Goal: Task Accomplishment & Management: Manage account settings

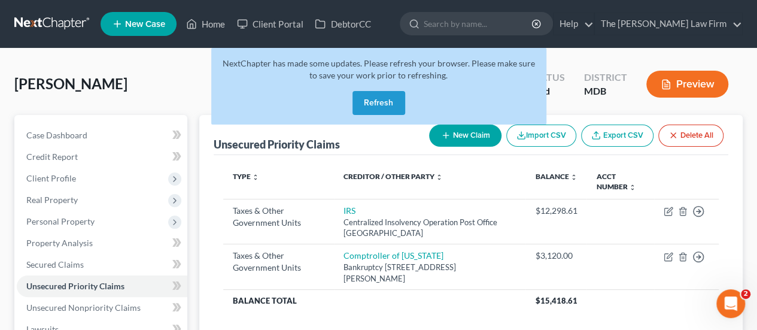
click at [393, 106] on button "Refresh" at bounding box center [379, 103] width 53 height 24
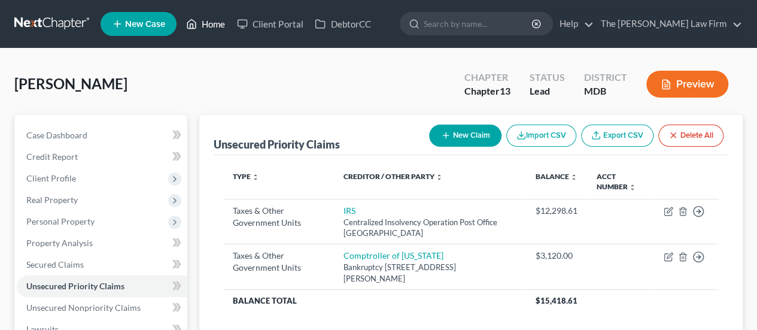
click at [210, 26] on link "Home" at bounding box center [205, 24] width 51 height 22
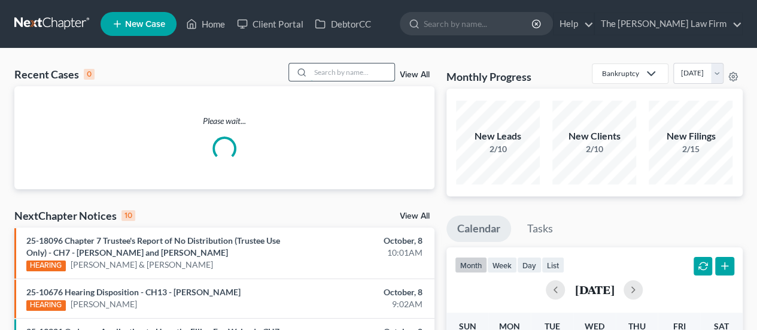
click at [349, 72] on input "search" at bounding box center [353, 71] width 84 height 17
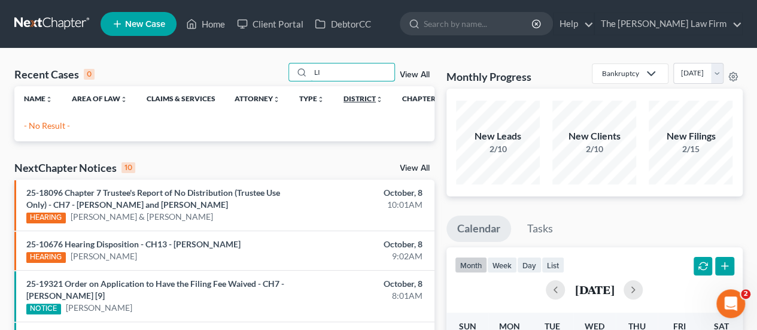
type input "L"
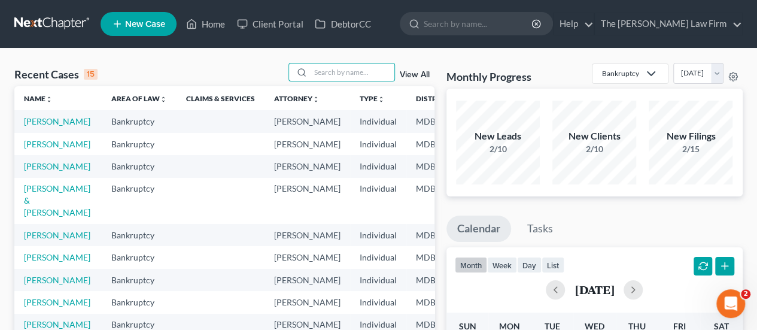
click at [158, 67] on div "Recent Cases 15 View All" at bounding box center [224, 74] width 420 height 23
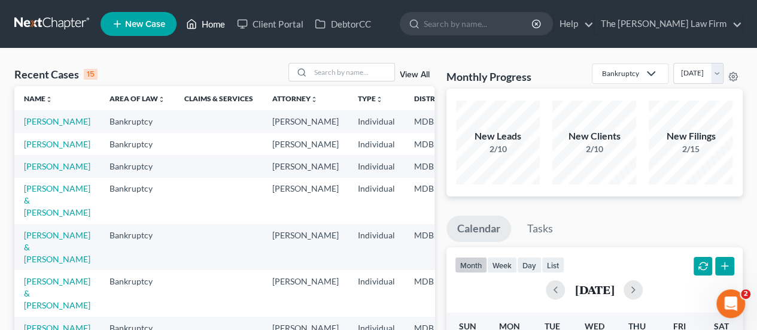
click at [220, 28] on link "Home" at bounding box center [205, 24] width 51 height 22
click at [336, 77] on input "search" at bounding box center [353, 71] width 84 height 17
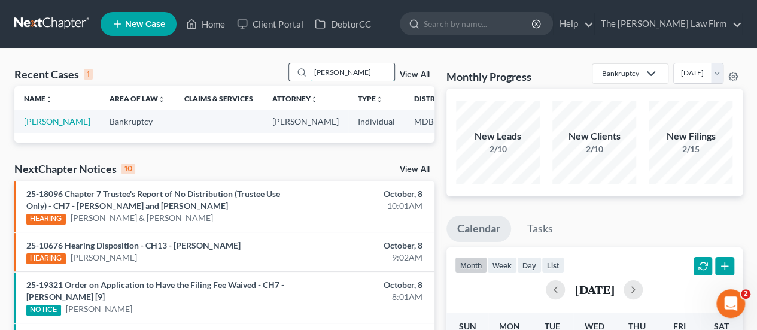
drag, startPoint x: 348, startPoint y: 74, endPoint x: 307, endPoint y: 75, distance: 42.0
click at [307, 75] on div "[PERSON_NAME]" at bounding box center [342, 72] width 107 height 19
type input "[PERSON_NAME]"
click at [34, 124] on link "[PERSON_NAME]" at bounding box center [57, 121] width 66 height 10
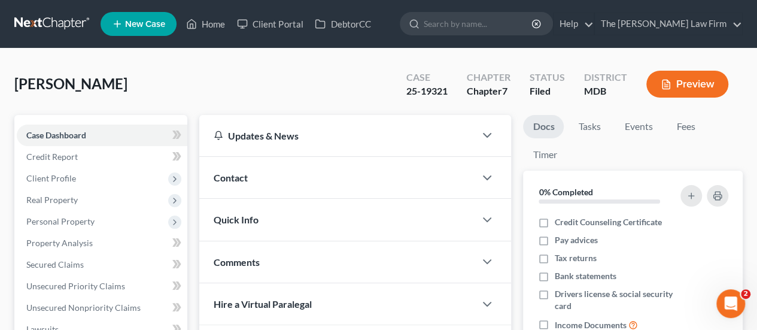
scroll to position [180, 0]
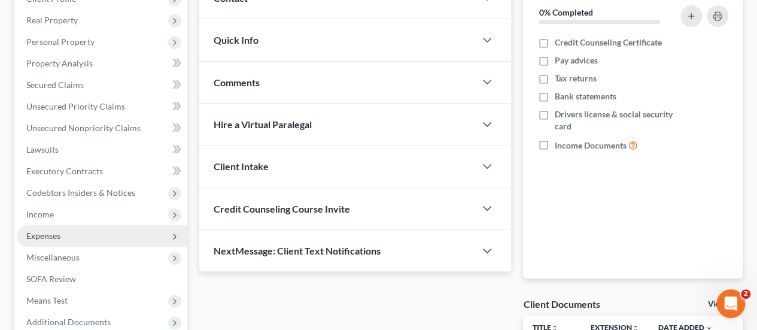
click at [51, 234] on span "Expenses" at bounding box center [43, 236] width 34 height 10
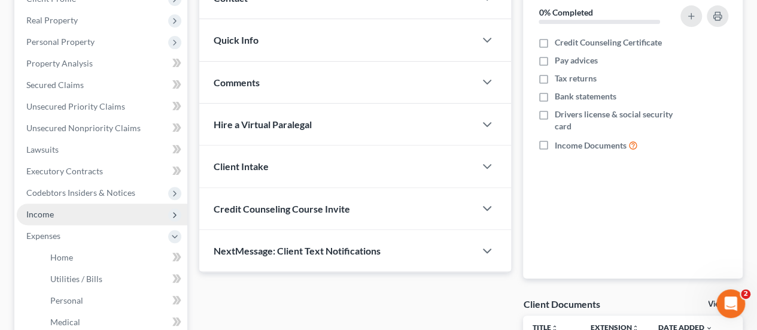
click at [51, 210] on span "Income" at bounding box center [40, 214] width 28 height 10
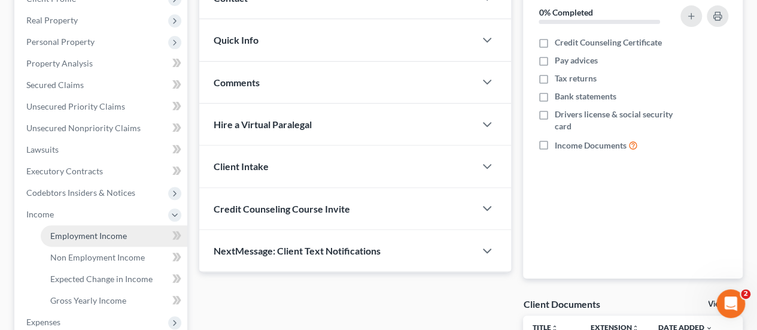
click at [66, 235] on span "Employment Income" at bounding box center [88, 236] width 77 height 10
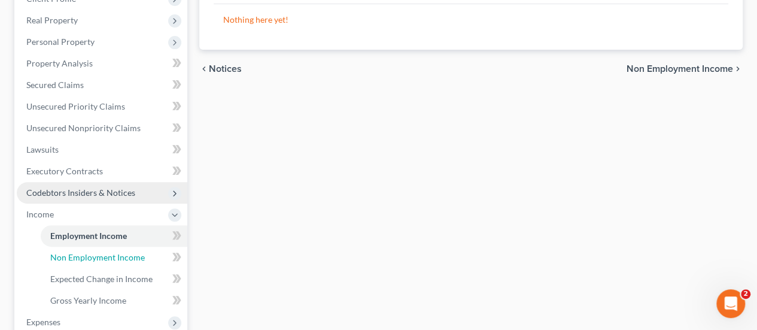
click at [84, 257] on span "Non Employment Income" at bounding box center [97, 257] width 95 height 10
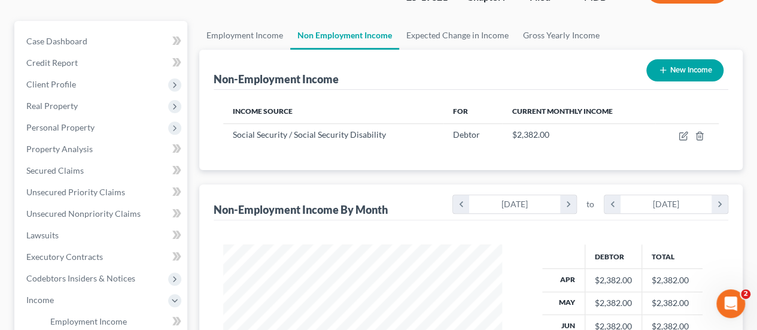
scroll to position [120, 0]
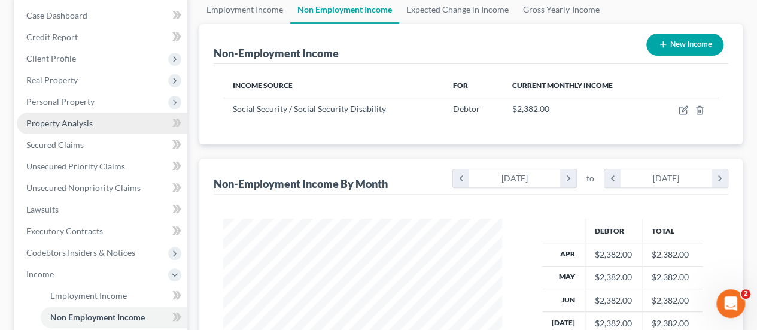
click at [74, 123] on span "Property Analysis" at bounding box center [59, 123] width 66 height 10
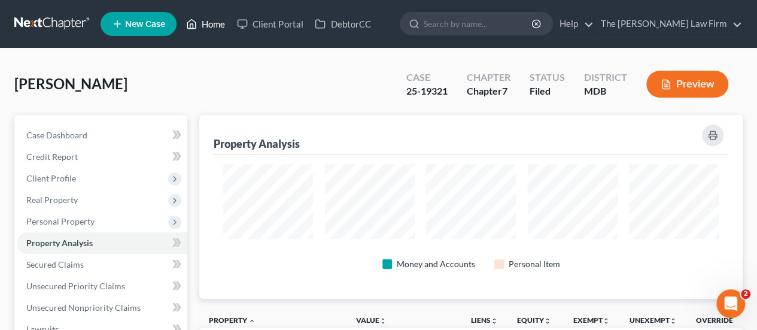
click at [210, 28] on link "Home" at bounding box center [205, 24] width 51 height 22
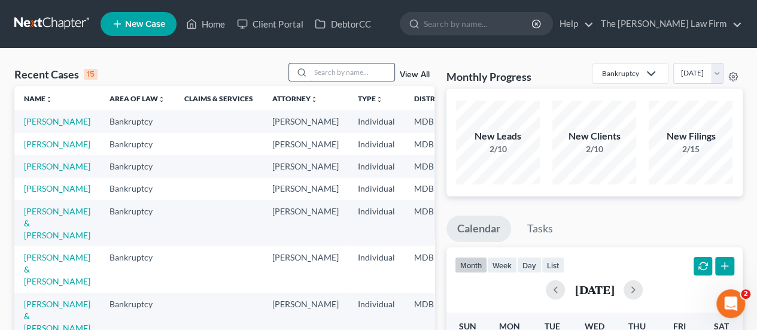
click at [333, 76] on input "search" at bounding box center [353, 71] width 84 height 17
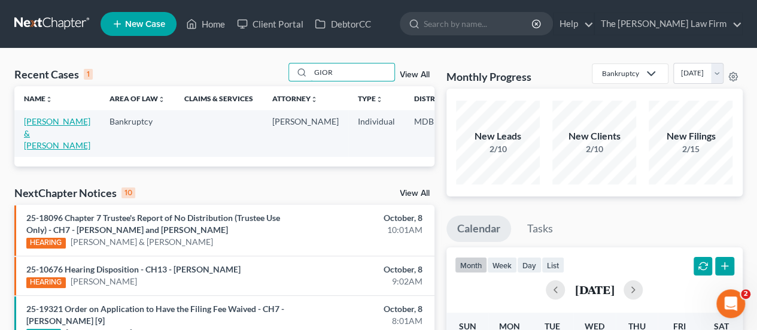
type input "GIOR"
click at [40, 122] on link "[PERSON_NAME] & [PERSON_NAME]" at bounding box center [57, 133] width 66 height 34
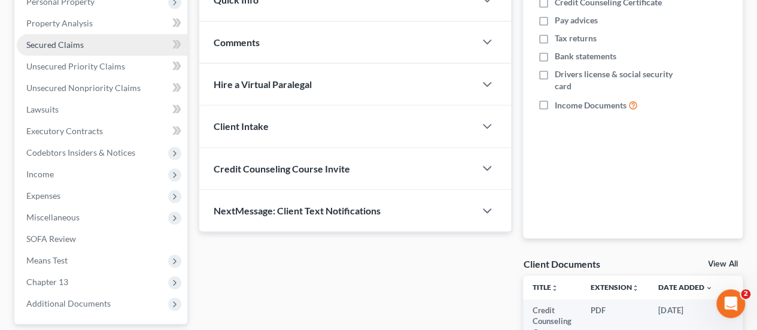
scroll to position [240, 0]
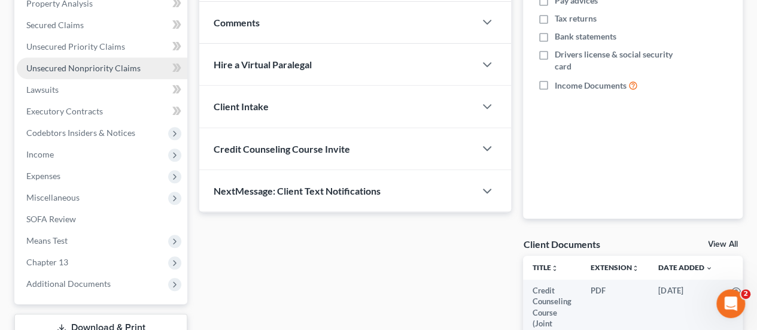
click at [109, 68] on span "Unsecured Nonpriority Claims" at bounding box center [83, 68] width 114 height 10
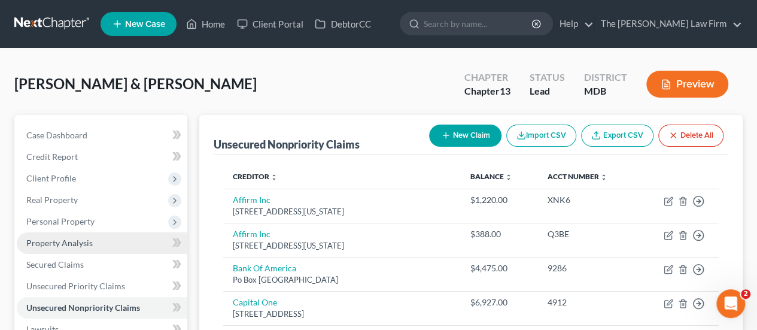
scroll to position [180, 0]
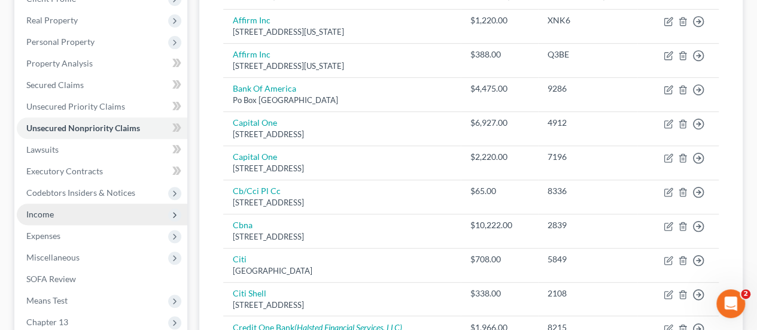
click at [53, 215] on span "Income" at bounding box center [102, 215] width 171 height 22
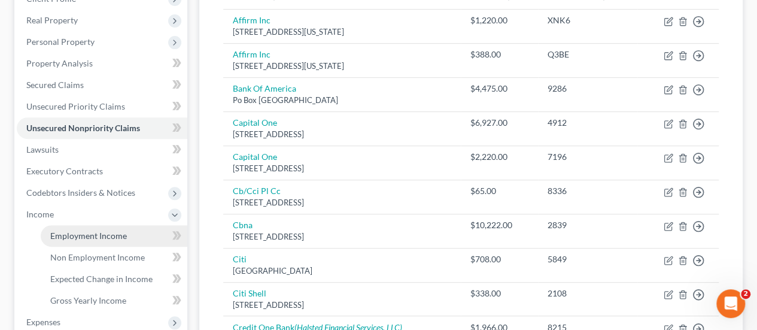
click at [71, 234] on span "Employment Income" at bounding box center [88, 236] width 77 height 10
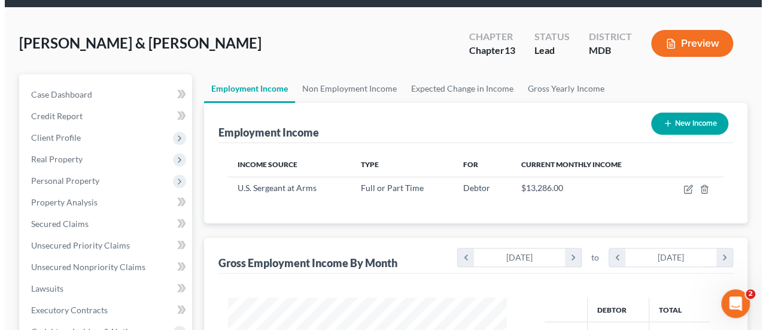
scroll to position [60, 0]
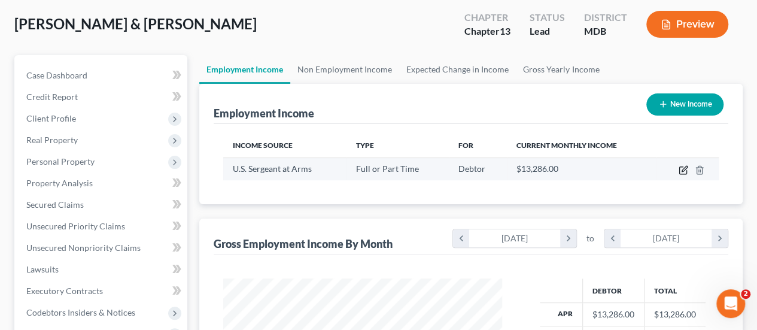
click at [686, 169] on icon "button" at bounding box center [684, 170] width 10 height 10
select select "0"
select select "1"
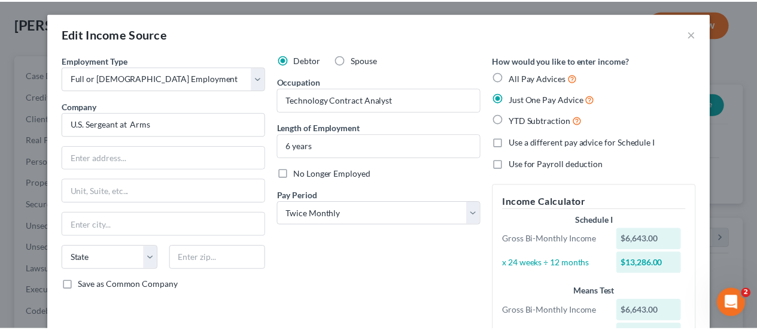
scroll to position [0, 0]
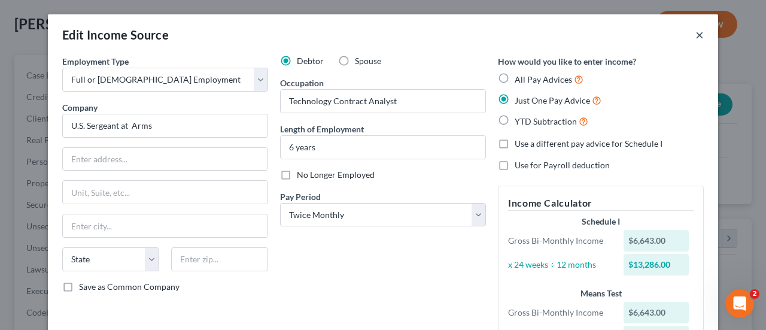
drag, startPoint x: 693, startPoint y: 29, endPoint x: 657, endPoint y: 63, distance: 49.1
click at [696, 29] on button "×" at bounding box center [700, 35] width 8 height 14
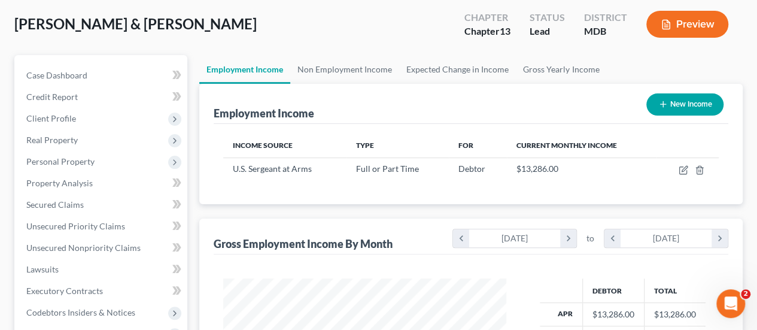
scroll to position [598542, 598452]
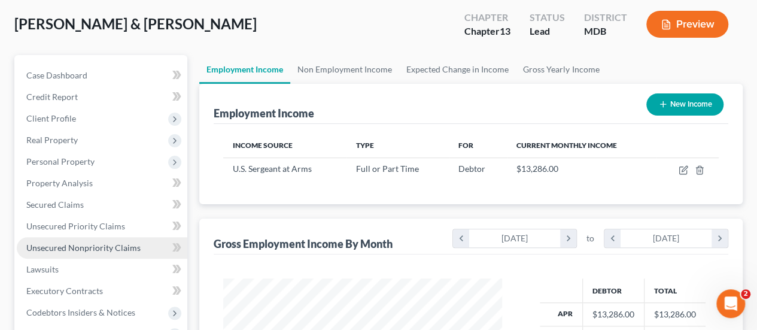
click at [72, 247] on span "Unsecured Nonpriority Claims" at bounding box center [83, 247] width 114 height 10
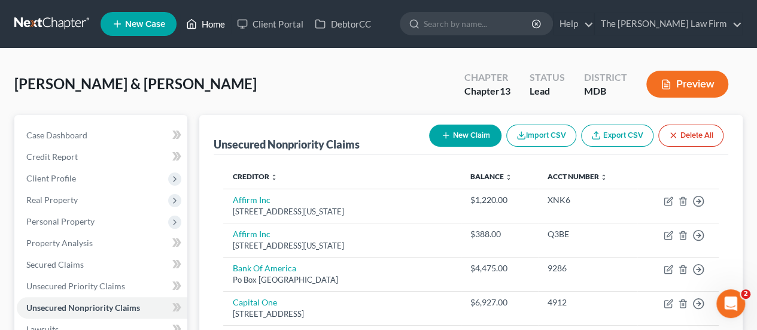
click at [219, 22] on link "Home" at bounding box center [205, 24] width 51 height 22
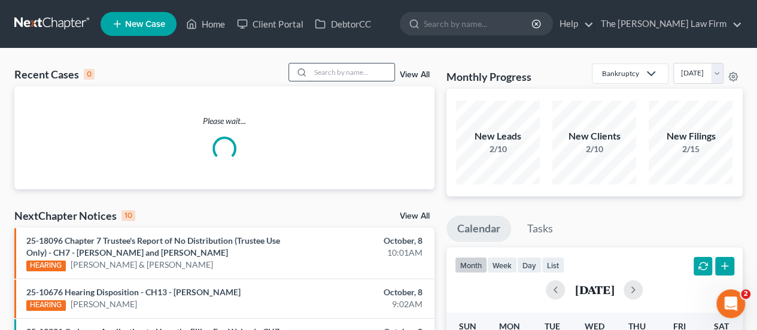
click at [357, 74] on input "search" at bounding box center [353, 71] width 84 height 17
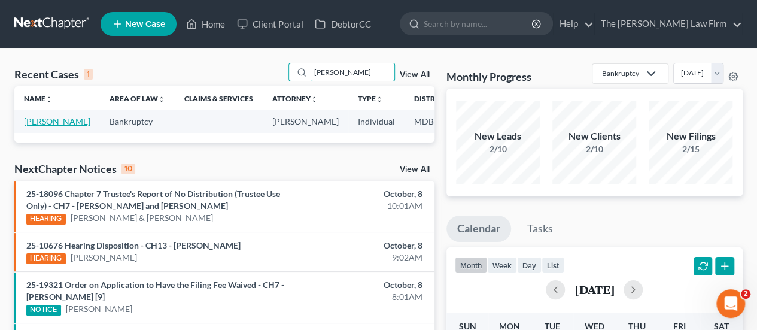
type input "[PERSON_NAME]"
click at [38, 125] on link "[PERSON_NAME]" at bounding box center [57, 121] width 66 height 10
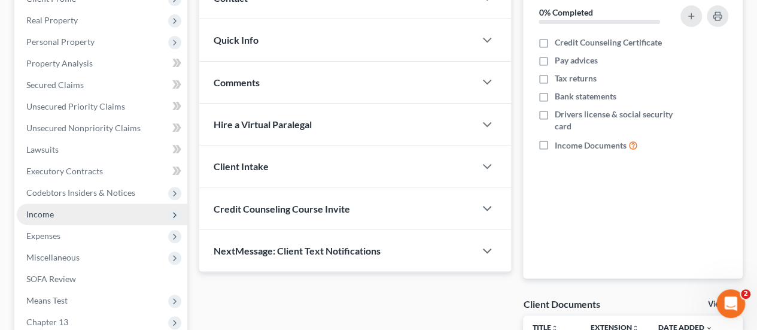
scroll to position [240, 0]
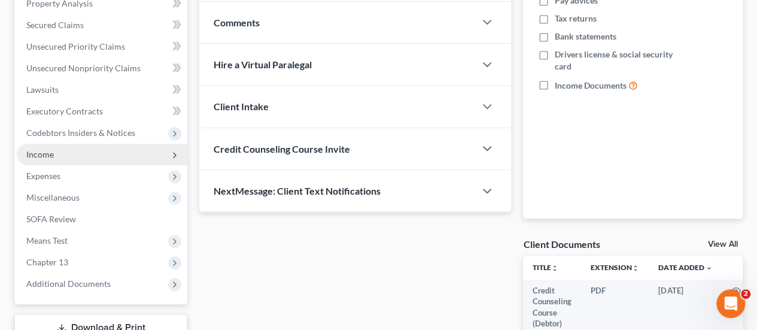
click at [48, 154] on span "Income" at bounding box center [40, 154] width 28 height 10
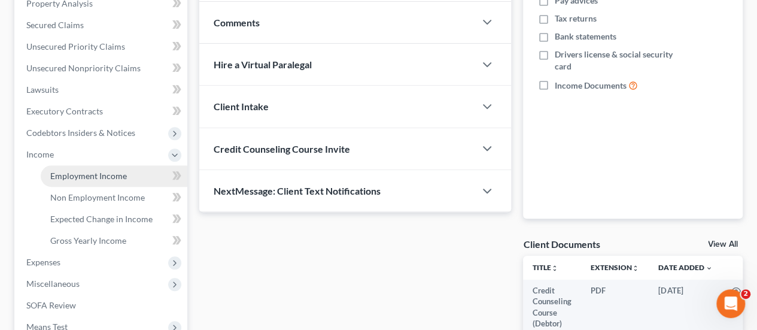
click at [66, 174] on span "Employment Income" at bounding box center [88, 176] width 77 height 10
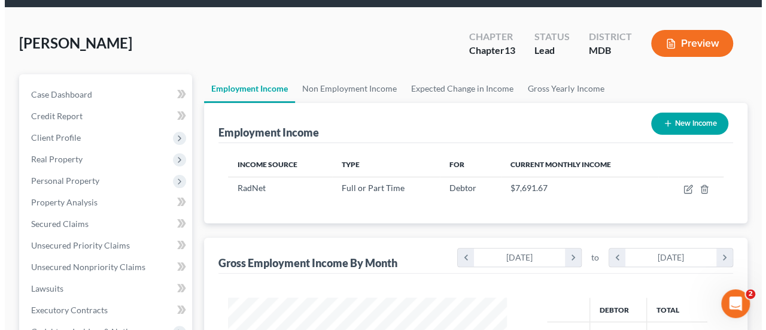
scroll to position [60, 0]
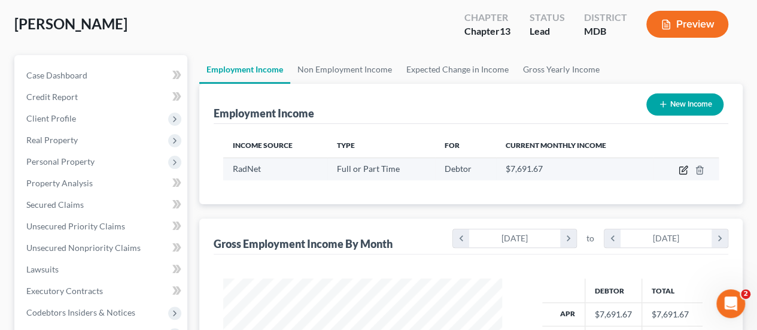
click at [687, 172] on icon "button" at bounding box center [684, 170] width 10 height 10
select select "0"
select select "2"
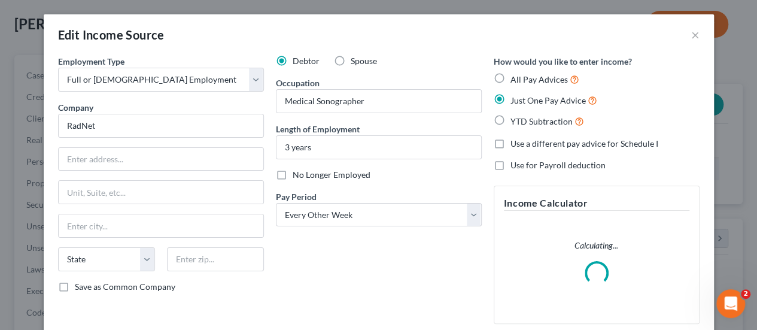
scroll to position [213, 307]
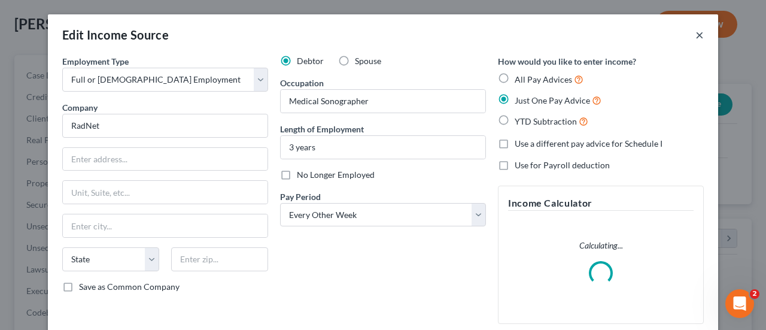
click at [696, 39] on button "×" at bounding box center [700, 35] width 8 height 14
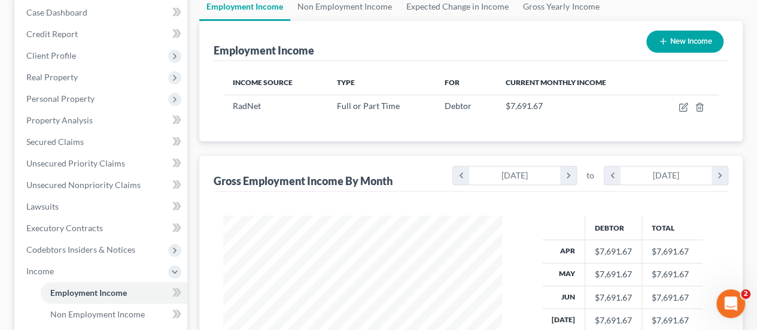
scroll to position [0, 0]
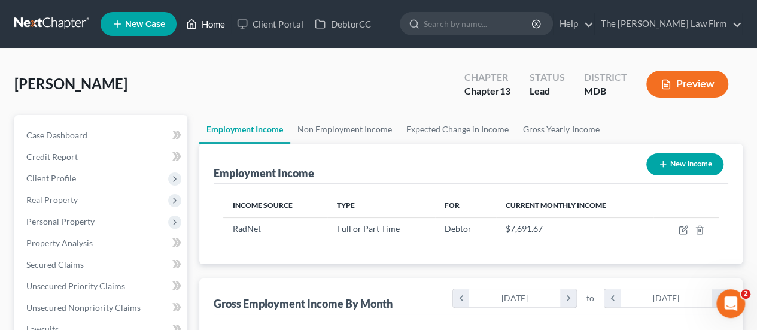
drag, startPoint x: 223, startPoint y: 25, endPoint x: 351, endPoint y: 63, distance: 133.7
click at [223, 25] on link "Home" at bounding box center [205, 24] width 51 height 22
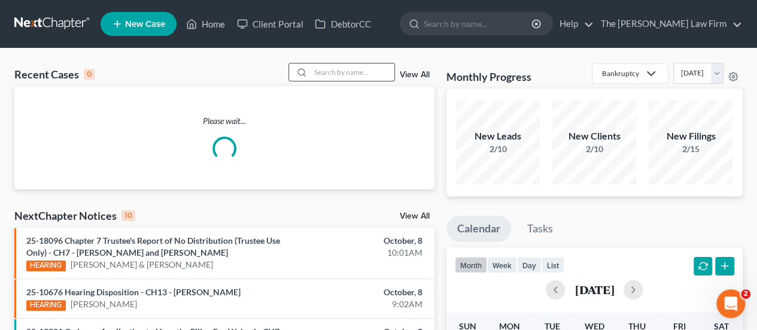
click at [341, 70] on input "search" at bounding box center [353, 71] width 84 height 17
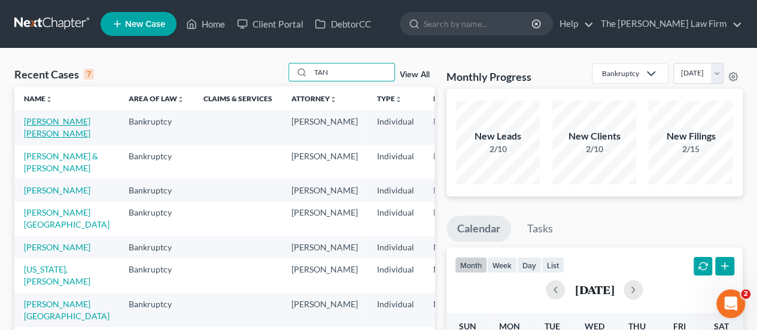
type input "TAN"
click at [31, 133] on link "[PERSON_NAME] [PERSON_NAME]" at bounding box center [57, 127] width 66 height 22
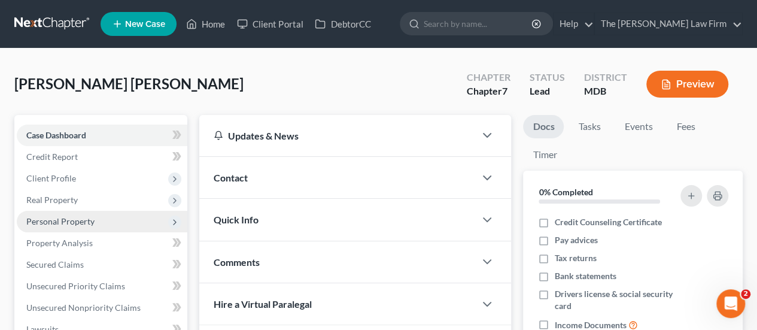
click at [54, 220] on span "Personal Property" at bounding box center [60, 221] width 68 height 10
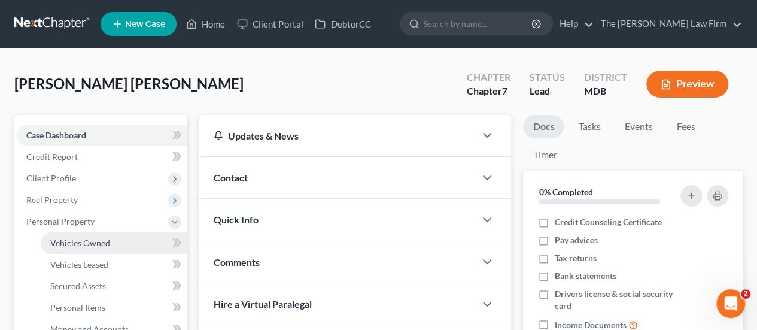
click at [77, 238] on span "Vehicles Owned" at bounding box center [80, 243] width 60 height 10
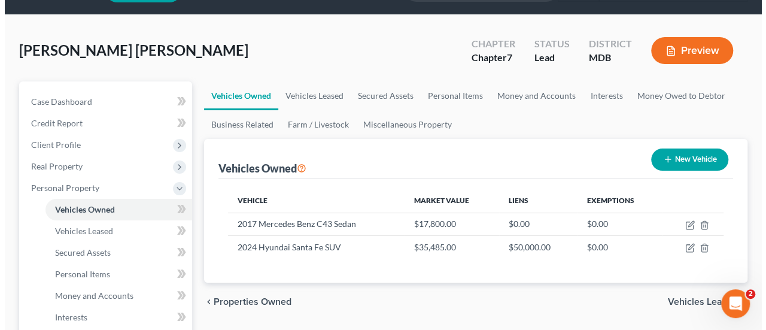
scroll to position [60, 0]
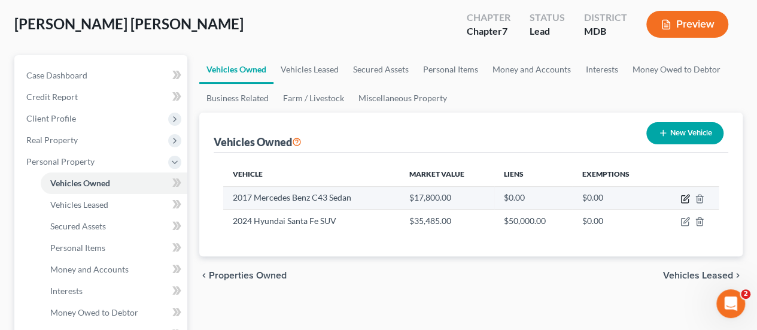
click at [687, 199] on icon "button" at bounding box center [686, 199] width 10 height 10
select select "0"
select select "9"
select select "3"
select select "0"
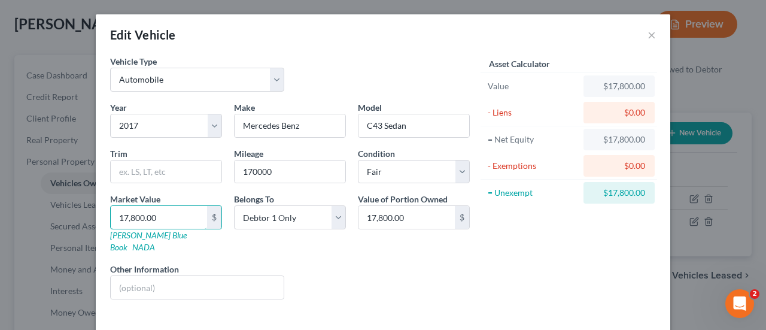
type input "1"
type input "1.00"
type input "12"
type input "12.00"
type input "126"
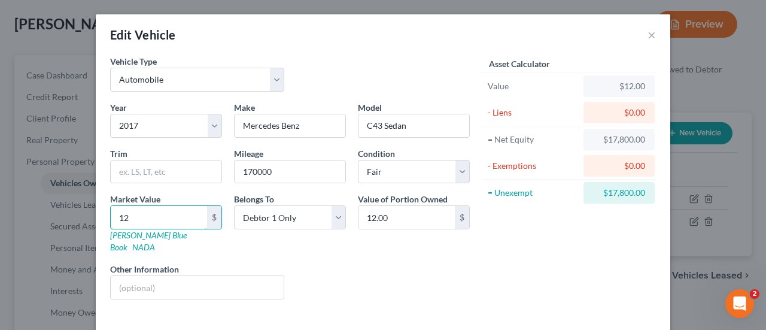
type input "126.00"
type input "1269"
type input "1,269.00"
type input "1,2697"
type input "12,697.00"
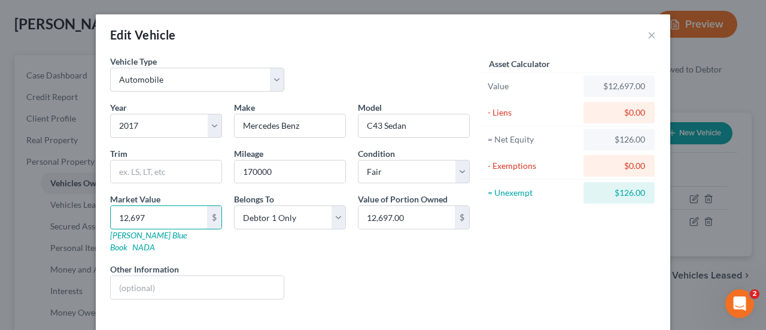
type input "12,697"
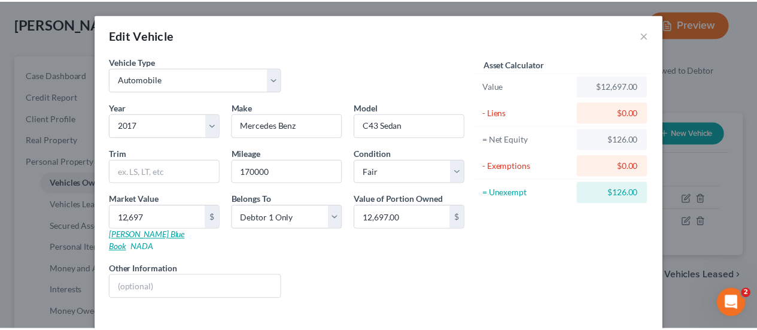
scroll to position [40, 0]
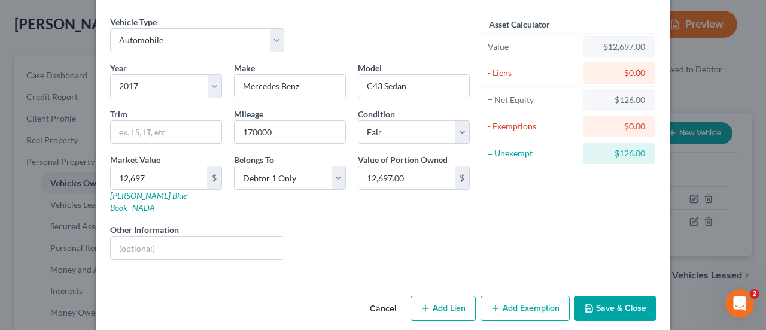
click at [602, 296] on button "Save & Close" at bounding box center [615, 308] width 81 height 25
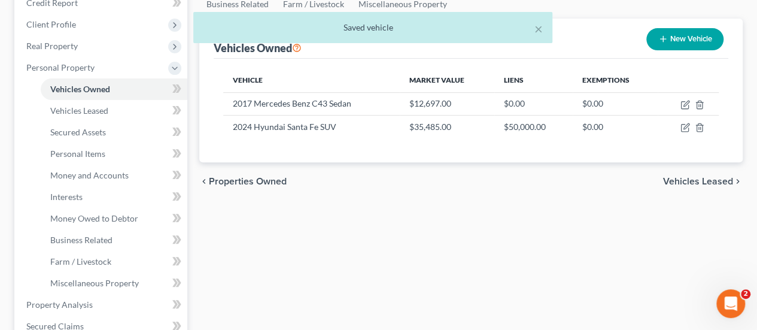
scroll to position [180, 0]
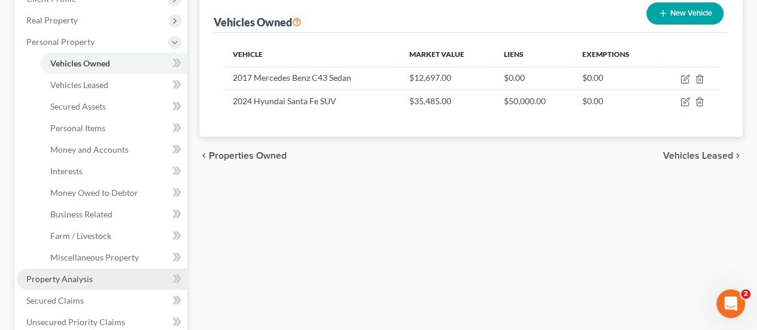
click at [56, 277] on span "Property Analysis" at bounding box center [59, 279] width 66 height 10
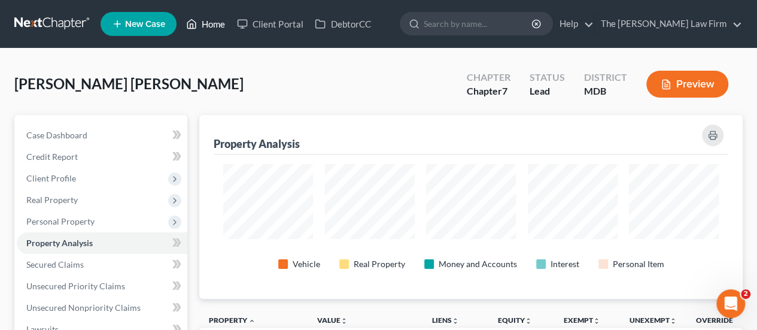
drag, startPoint x: 211, startPoint y: 23, endPoint x: 227, endPoint y: 32, distance: 18.0
click at [211, 23] on link "Home" at bounding box center [205, 24] width 51 height 22
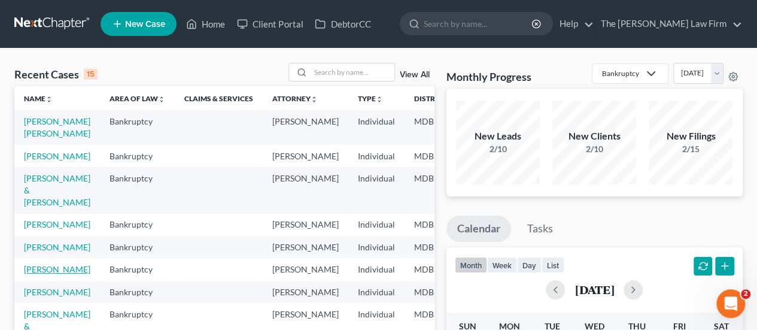
click at [28, 274] on link "[PERSON_NAME]" at bounding box center [57, 269] width 66 height 10
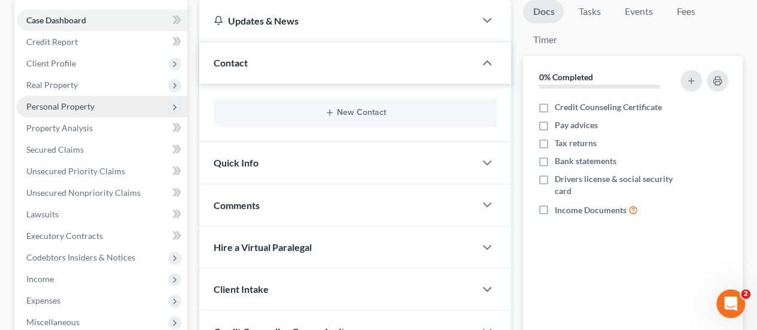
scroll to position [120, 0]
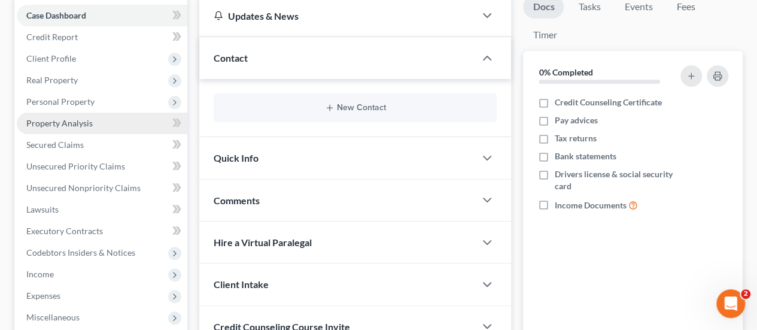
click at [67, 124] on span "Property Analysis" at bounding box center [59, 123] width 66 height 10
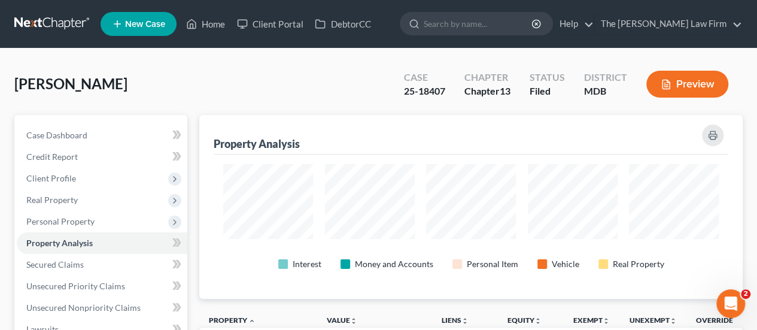
scroll to position [183, 544]
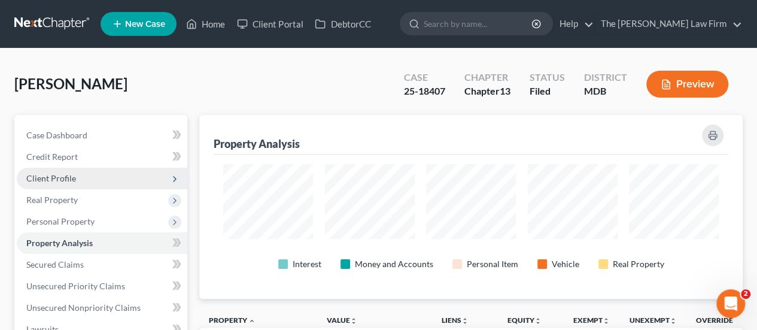
click at [57, 178] on span "Client Profile" at bounding box center [51, 178] width 50 height 10
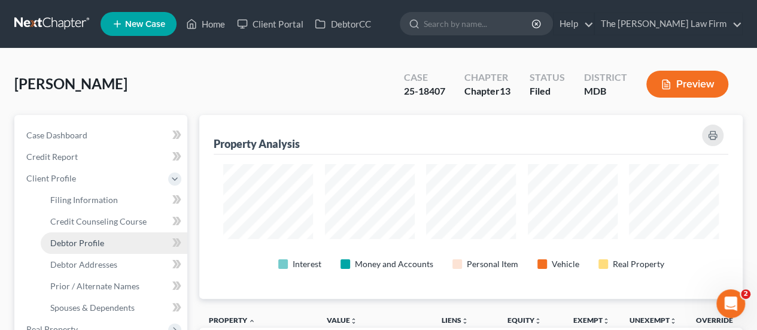
click at [79, 245] on span "Debtor Profile" at bounding box center [77, 243] width 54 height 10
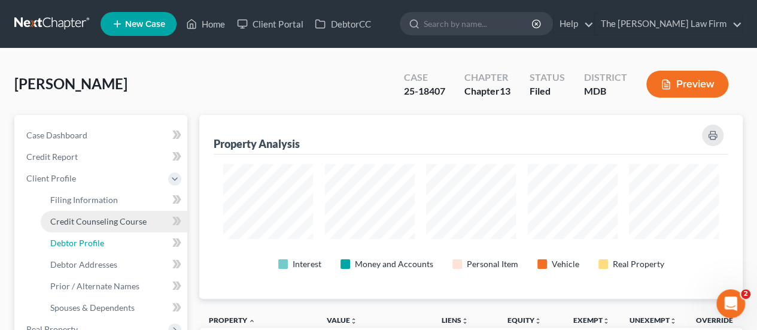
select select "1"
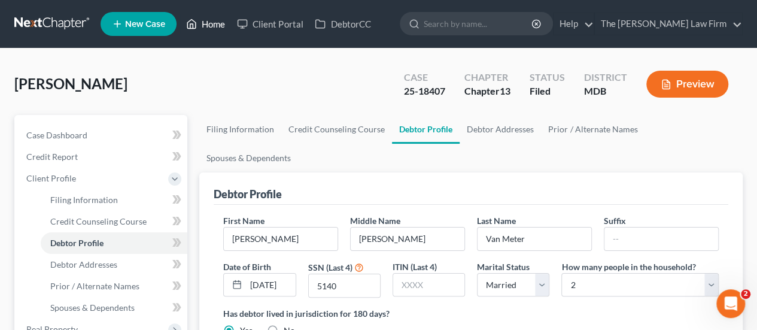
click at [217, 25] on link "Home" at bounding box center [205, 24] width 51 height 22
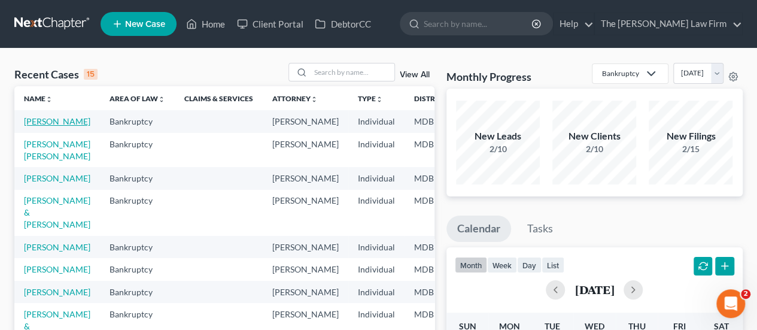
click at [32, 126] on link "[PERSON_NAME]" at bounding box center [57, 121] width 66 height 10
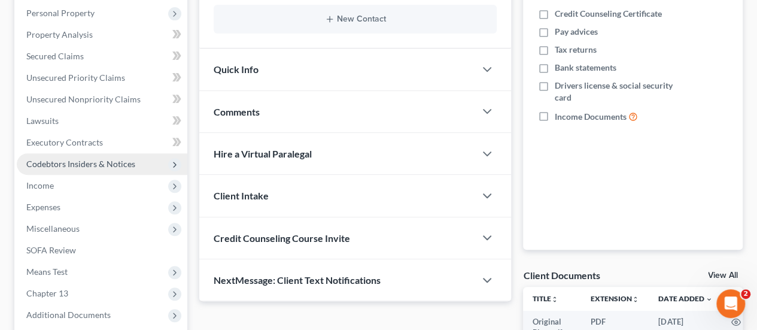
scroll to position [359, 0]
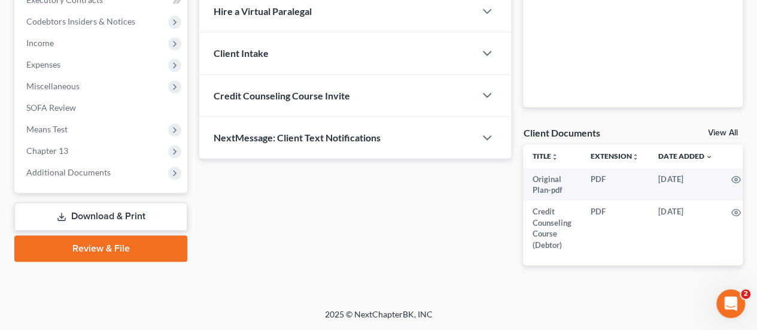
click at [71, 167] on span "Additional Documents" at bounding box center [68, 172] width 84 height 10
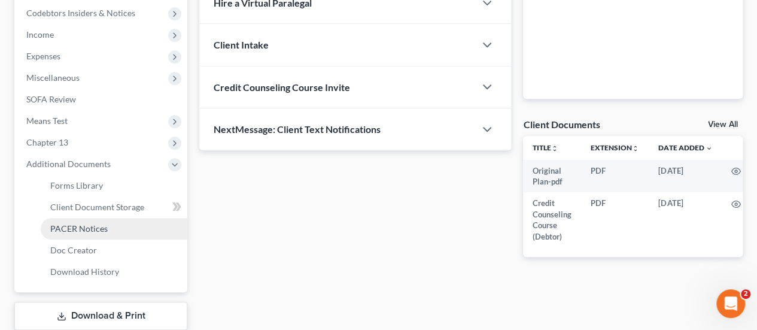
click at [84, 232] on span "PACER Notices" at bounding box center [78, 228] width 57 height 10
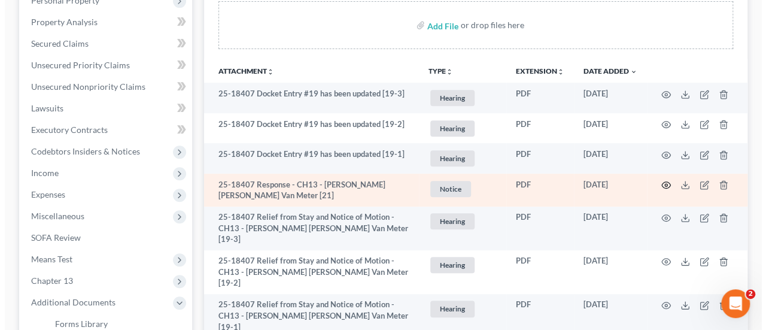
scroll to position [240, 0]
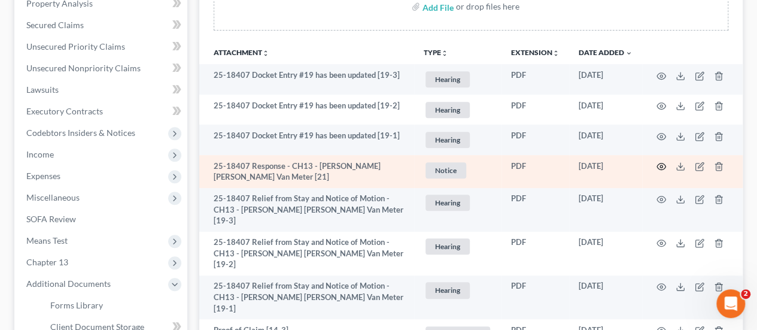
click at [661, 163] on icon "button" at bounding box center [662, 167] width 10 height 10
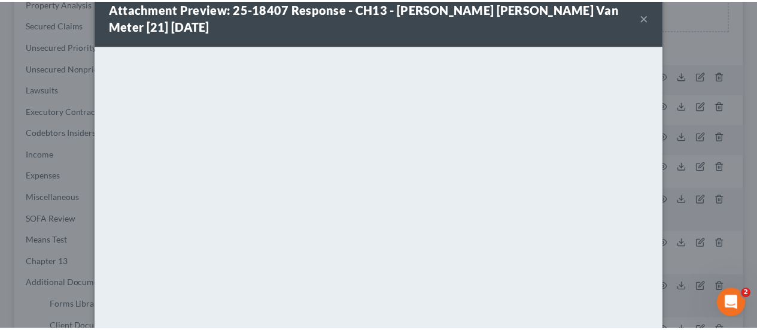
scroll to position [0, 0]
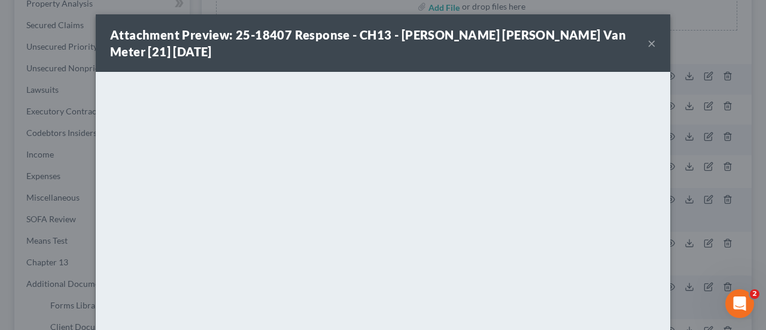
click at [648, 37] on button "×" at bounding box center [652, 43] width 8 height 14
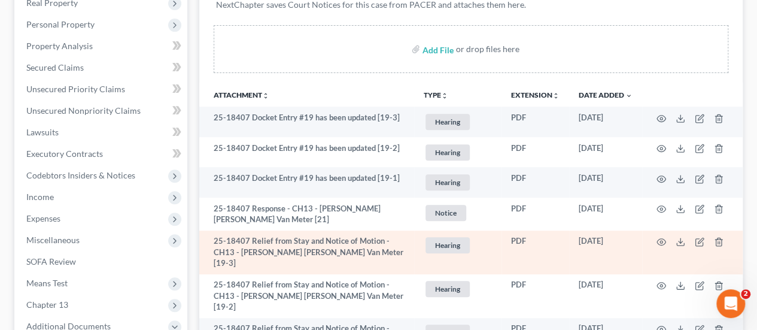
scroll to position [180, 0]
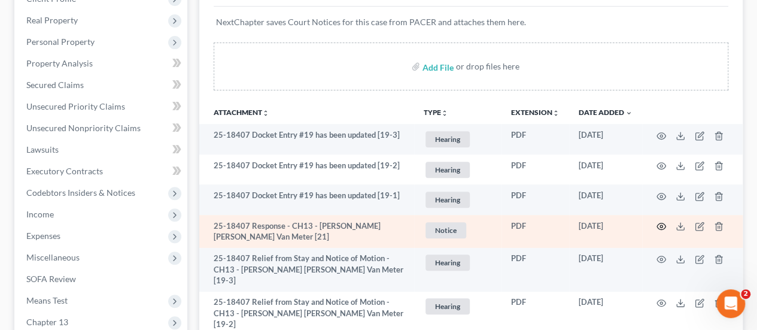
click at [662, 225] on circle "button" at bounding box center [661, 226] width 2 height 2
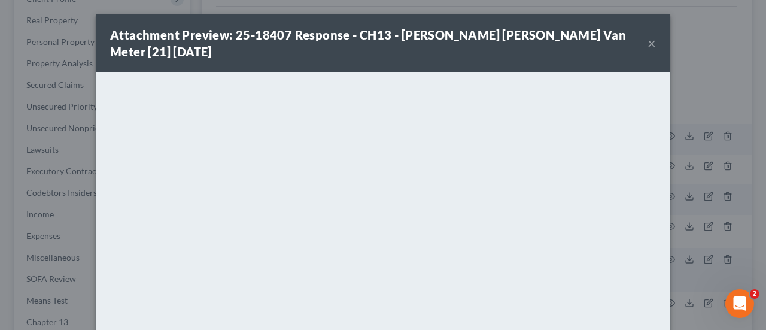
click at [648, 40] on button "×" at bounding box center [652, 43] width 8 height 14
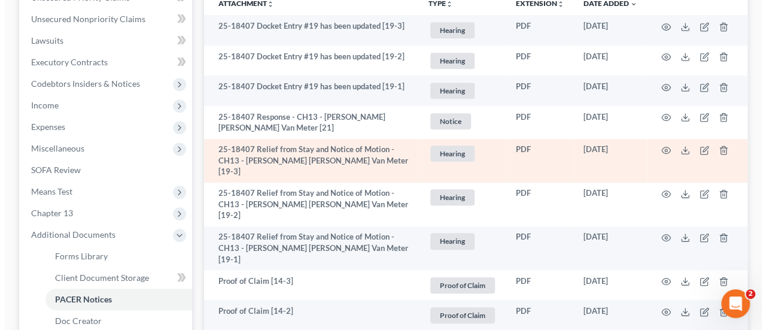
scroll to position [292, 0]
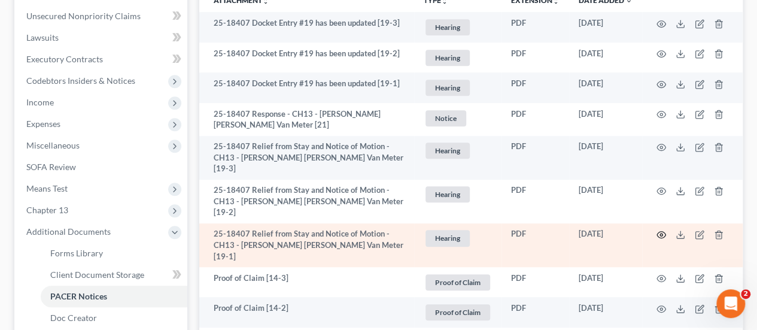
click at [662, 234] on circle "button" at bounding box center [661, 235] width 2 height 2
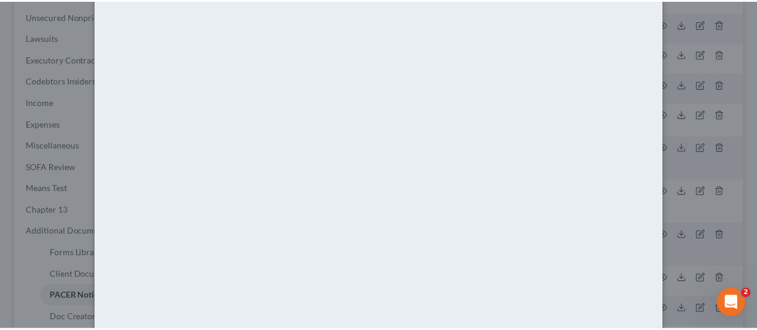
scroll to position [0, 0]
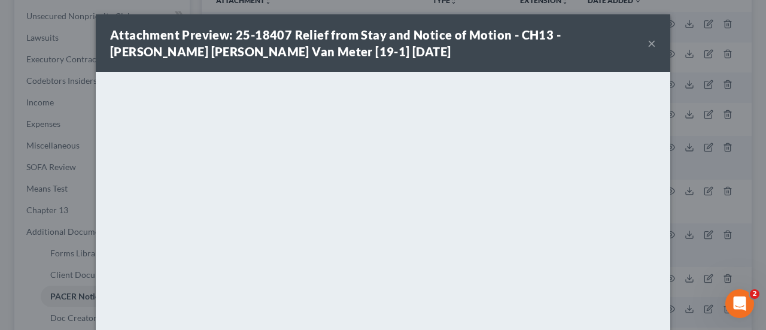
click at [648, 40] on button "×" at bounding box center [652, 43] width 8 height 14
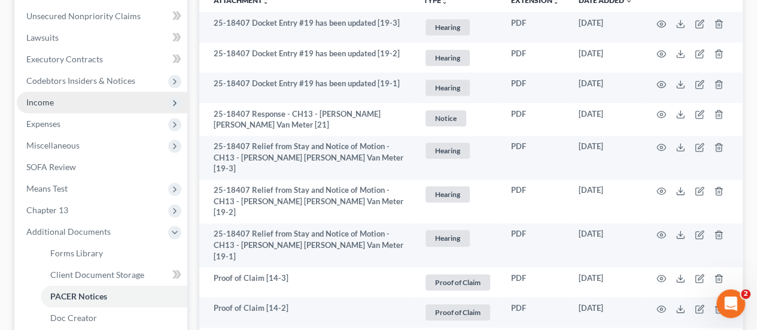
click at [47, 95] on span "Income" at bounding box center [102, 103] width 171 height 22
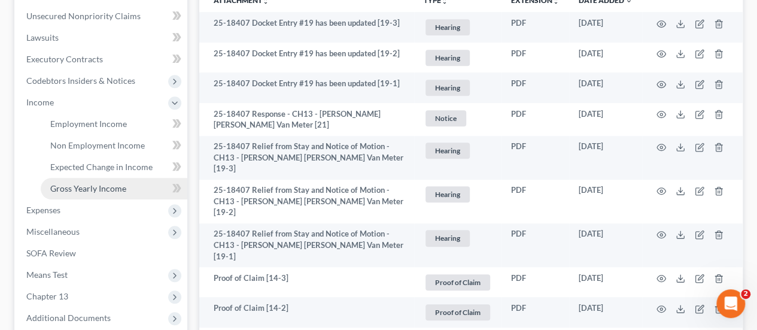
click at [74, 187] on span "Gross Yearly Income" at bounding box center [88, 188] width 76 height 10
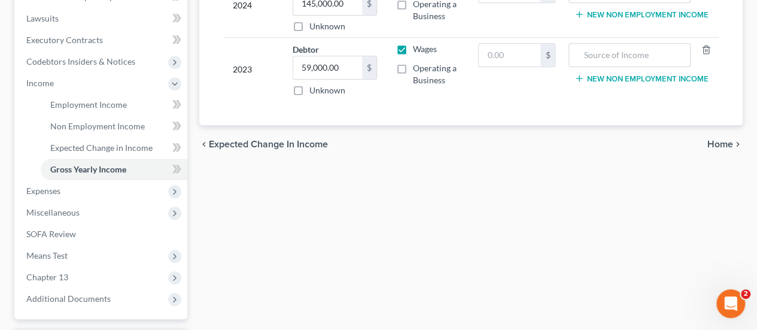
scroll to position [313, 0]
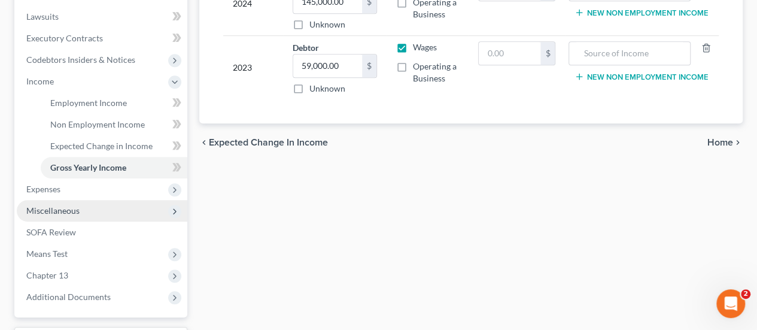
click at [53, 214] on span "Miscellaneous" at bounding box center [52, 210] width 53 height 10
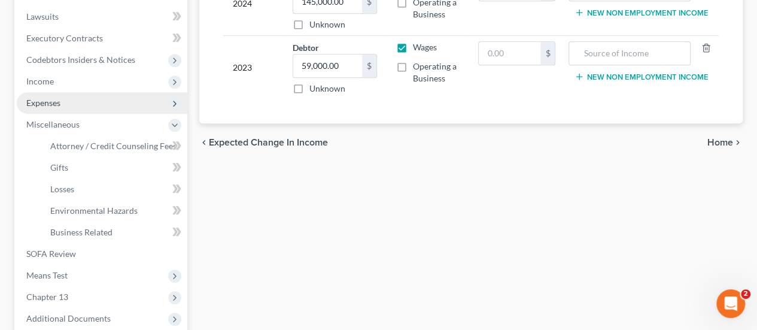
click at [47, 104] on span "Expenses" at bounding box center [43, 103] width 34 height 10
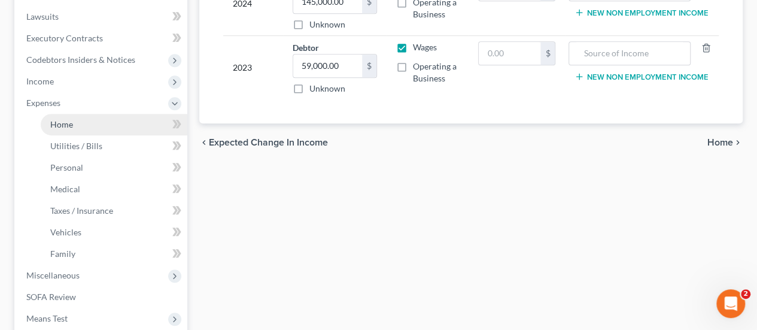
click at [66, 123] on span "Home" at bounding box center [61, 124] width 23 height 10
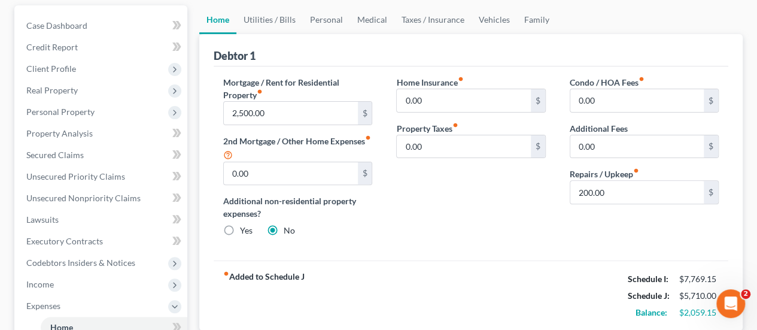
scroll to position [179, 0]
